Goal: Information Seeking & Learning: Learn about a topic

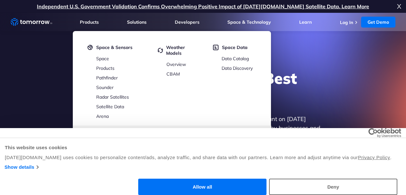
click at [348, 93] on div "Explore the World’s Best Weather API Get reliable and precise weather data thro…" at bounding box center [202, 124] width 395 height 136
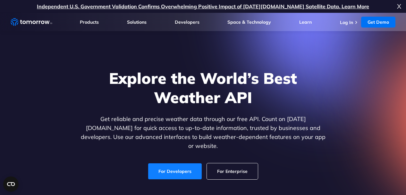
click at [165, 164] on link "For Developers" at bounding box center [175, 172] width 54 height 16
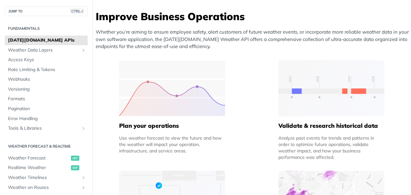
scroll to position [411, 0]
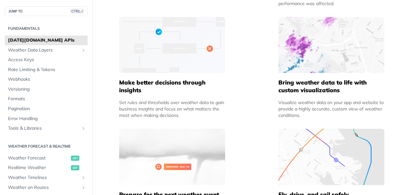
click at [41, 40] on span "Tomorrow.io APIs" at bounding box center [47, 40] width 78 height 6
click at [41, 41] on span "Tomorrow.io APIs" at bounding box center [47, 40] width 78 height 6
click at [70, 13] on span "CTRL-/" at bounding box center [77, 11] width 14 height 5
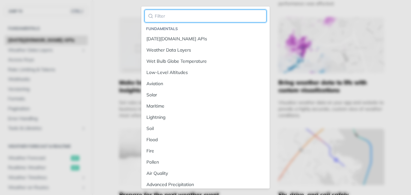
click at [191, 17] on input "search" at bounding box center [205, 16] width 122 height 13
click at [188, 17] on input "search" at bounding box center [205, 16] width 122 height 13
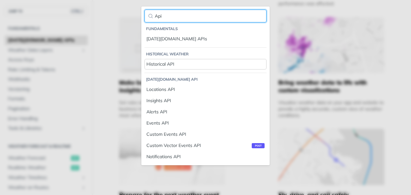
type input "Api"
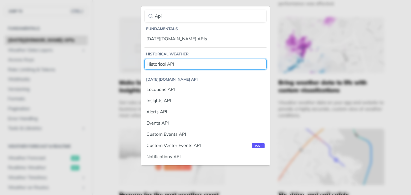
click at [194, 67] on div "Historical API" at bounding box center [205, 64] width 118 height 7
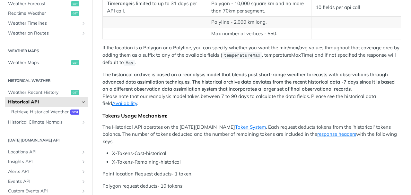
scroll to position [154, 0]
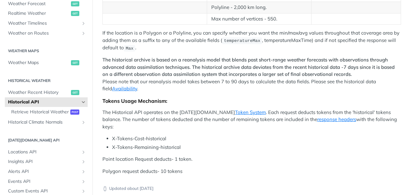
drag, startPoint x: 135, startPoint y: 109, endPoint x: 111, endPoint y: 93, distance: 28.4
